Goal: Information Seeking & Learning: Learn about a topic

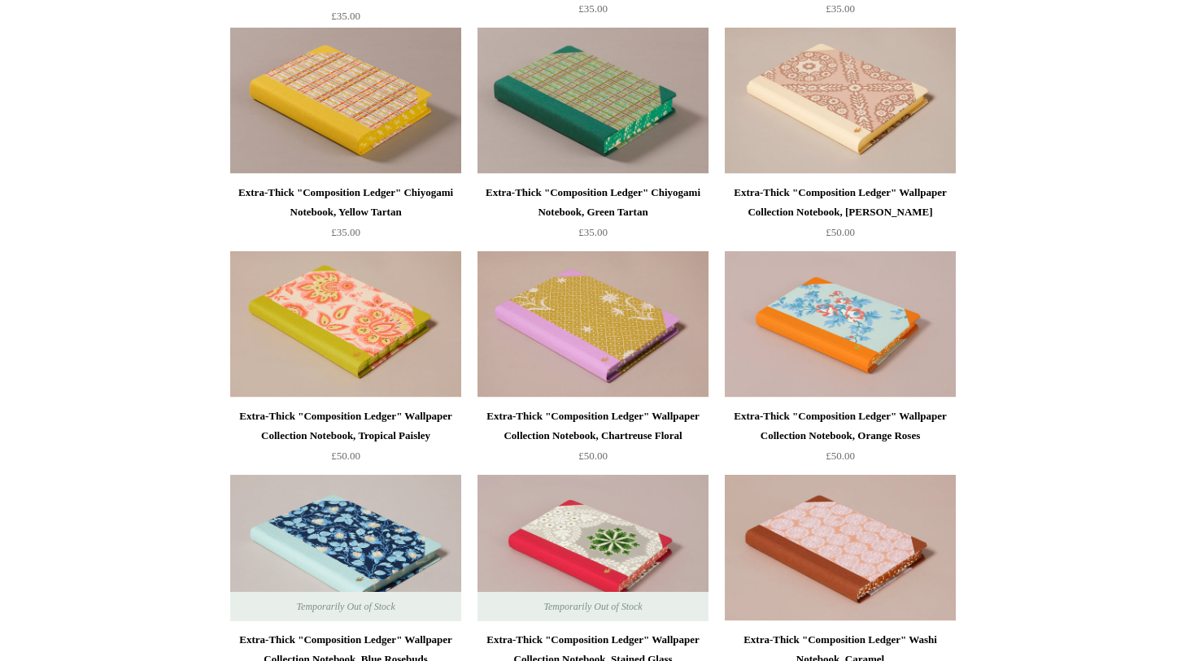
scroll to position [1580, 0]
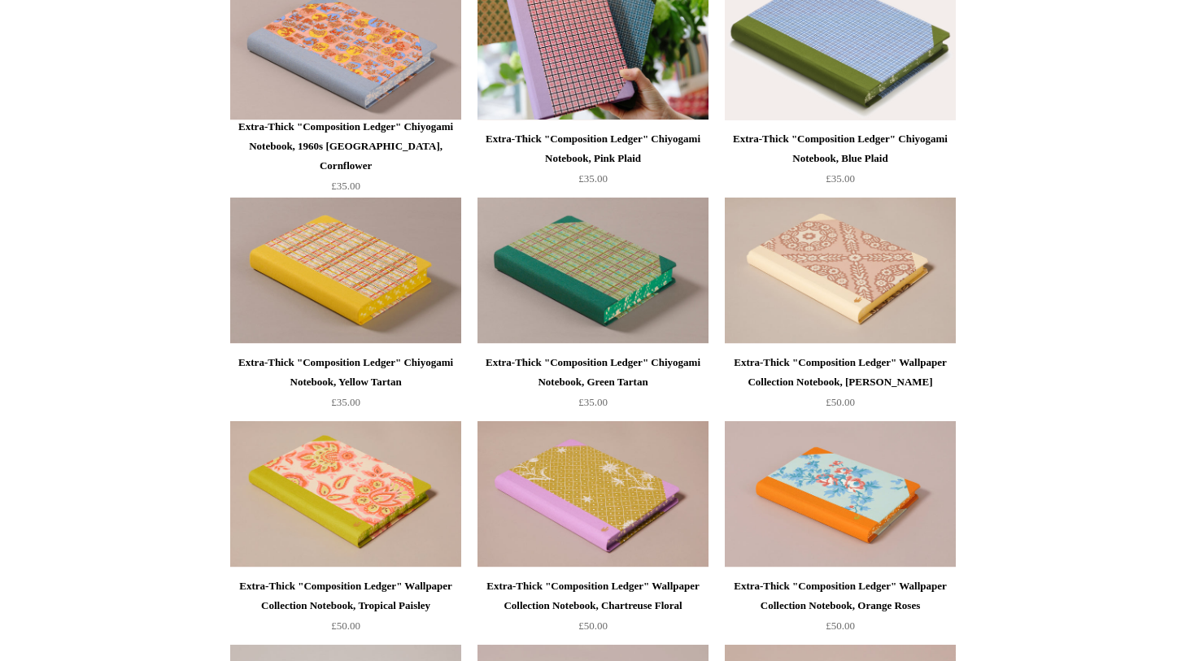
click at [414, 381] on div "Extra-Thick "Composition Ledger" Chiyogami Notebook, Yellow Tartan" at bounding box center [345, 372] width 223 height 39
click at [780, 137] on div "Extra-Thick "Composition Ledger" Chiyogami Notebook, Blue Plaid" at bounding box center [840, 148] width 223 height 39
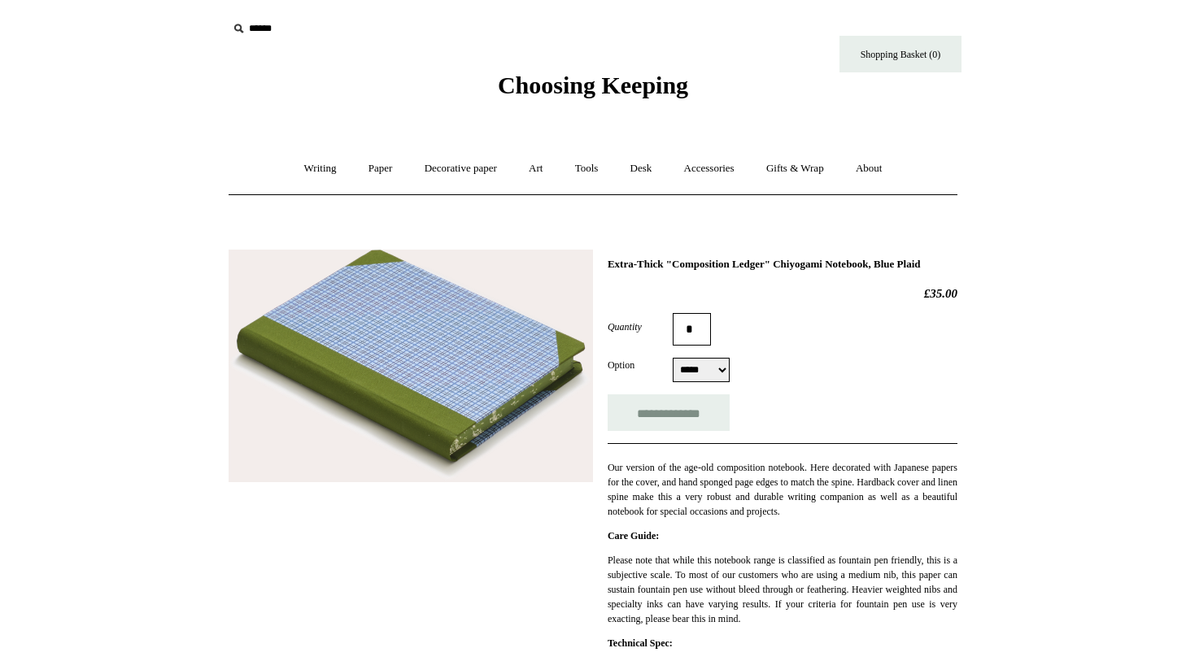
select select "*****"
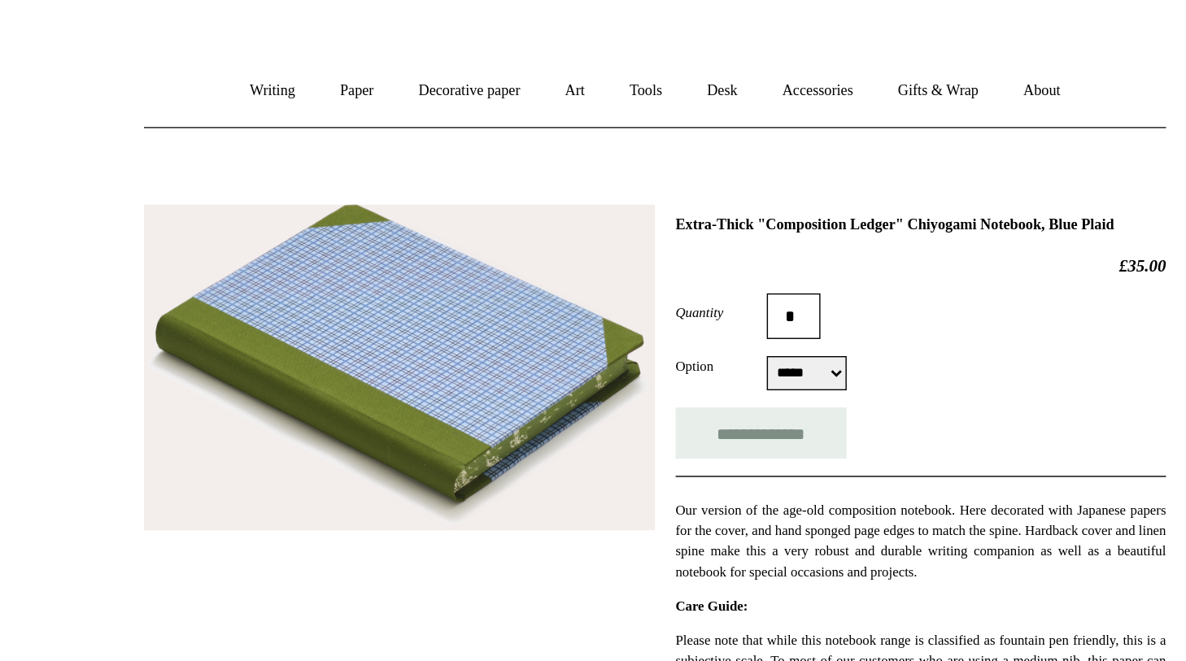
drag, startPoint x: 677, startPoint y: 283, endPoint x: 604, endPoint y: 263, distance: 76.0
click at [604, 263] on div "**********" at bounding box center [593, 547] width 729 height 618
copy h1 "Extra-Thick "Composition Ledger" Chiyogami Notebook, Blue Plaid"
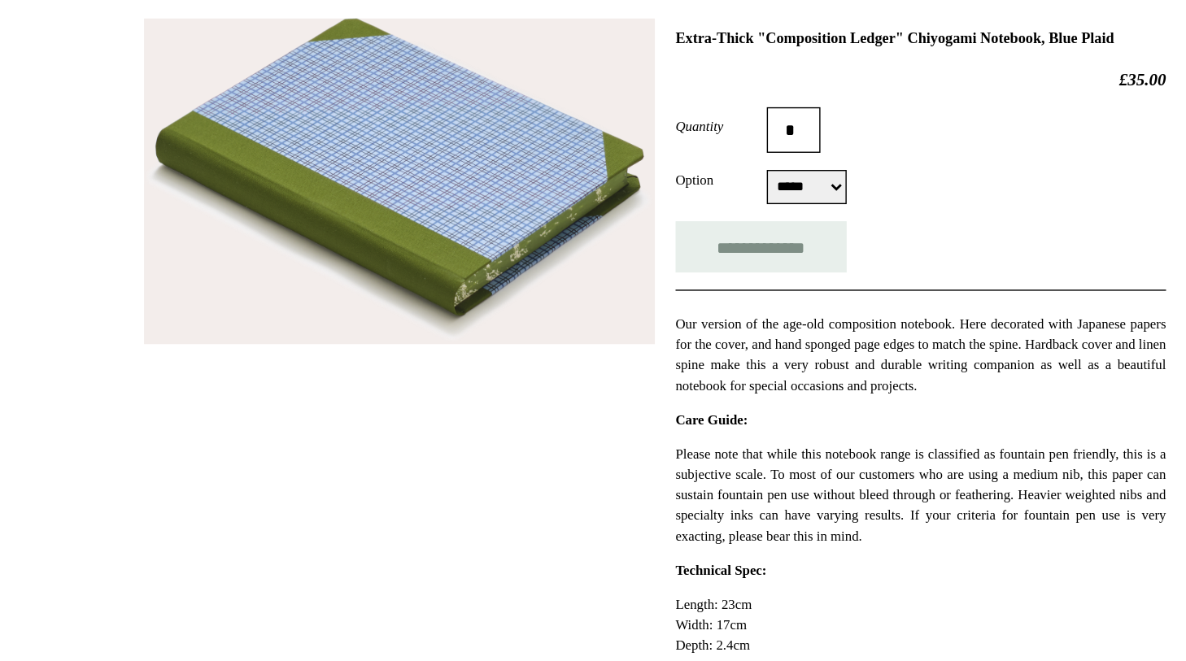
scroll to position [48, 0]
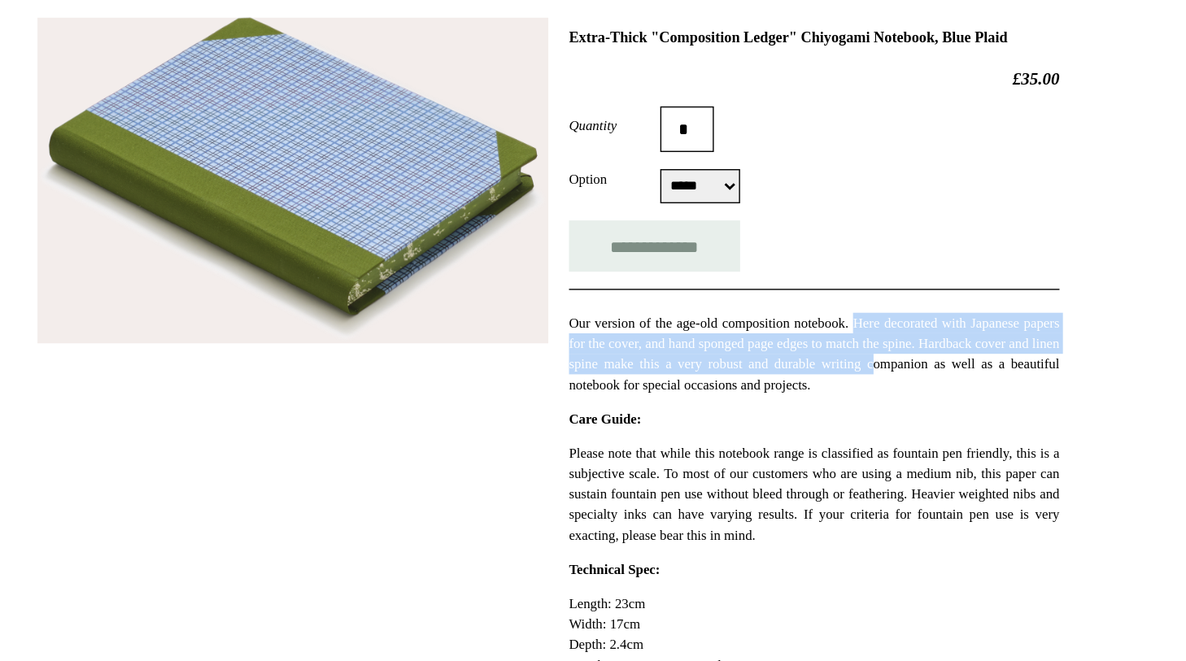
drag, startPoint x: 828, startPoint y: 434, endPoint x: 902, endPoint y: 461, distance: 78.8
click at [902, 461] on p "Our version of the age-old composition notebook. Here decorated with Japanese p…" at bounding box center [783, 442] width 350 height 59
copy p "Here decorated with Japanese papers for the cover, and hand sponged page edges …"
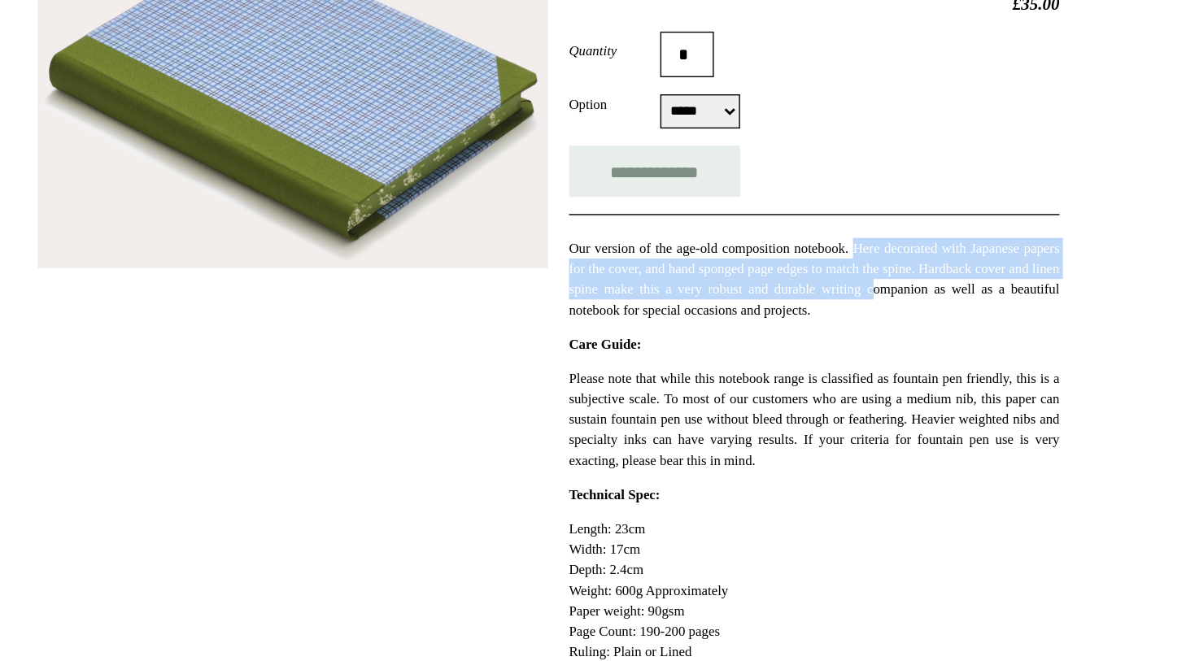
scroll to position [137, 0]
